Goal: Find specific page/section: Find specific page/section

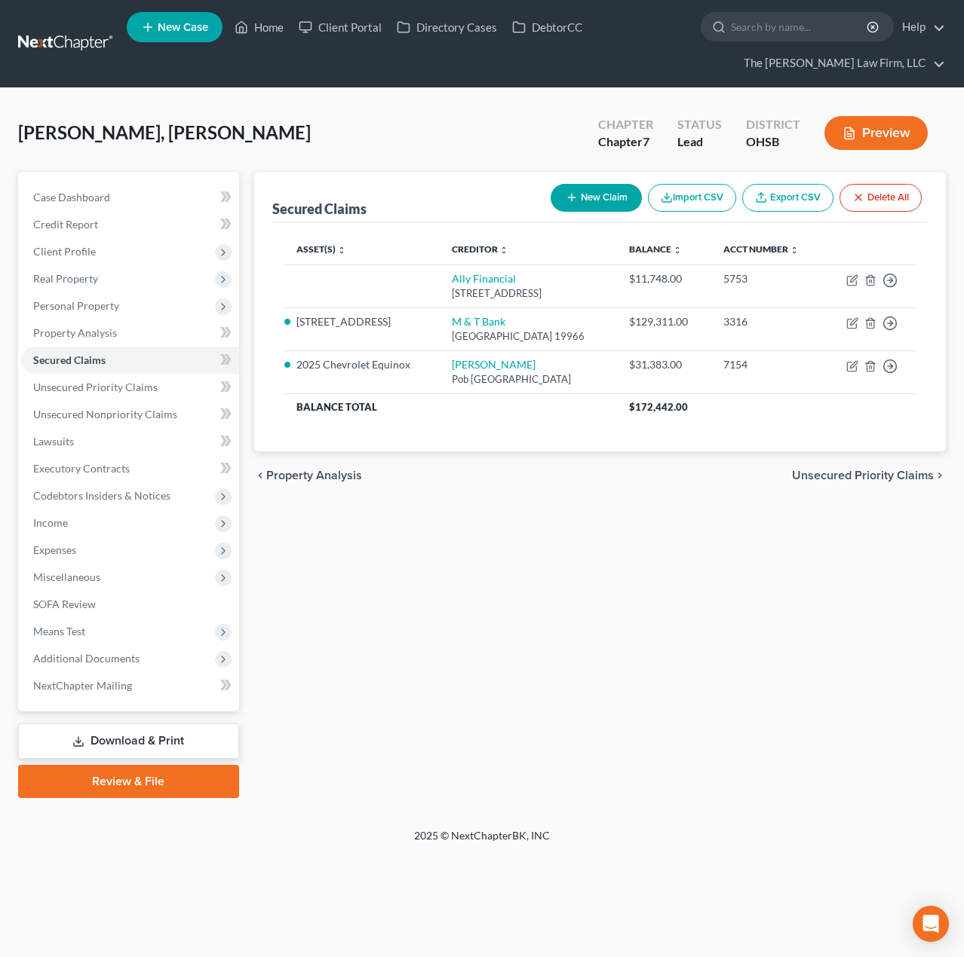
click at [68, 32] on link at bounding box center [66, 43] width 97 height 27
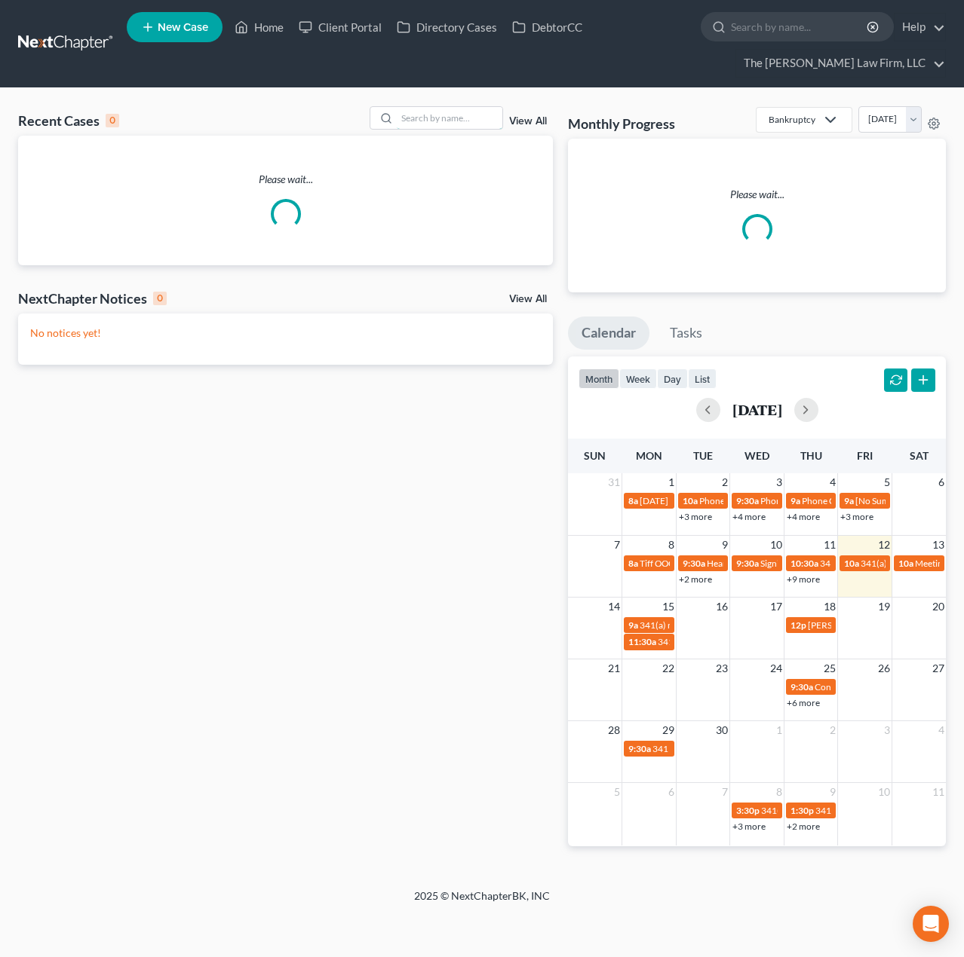
click at [430, 124] on input "search" at bounding box center [450, 118] width 106 height 22
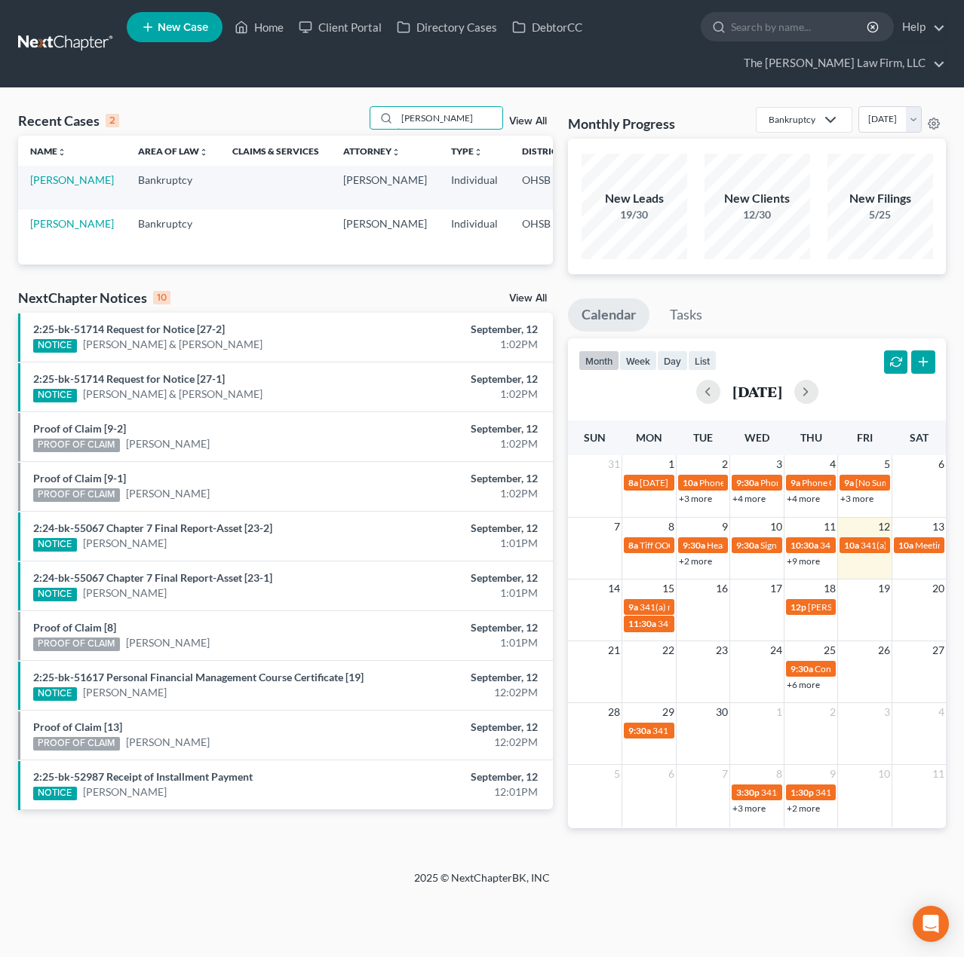
type input "[PERSON_NAME]"
click at [35, 186] on link "[PERSON_NAME]" at bounding box center [72, 179] width 84 height 13
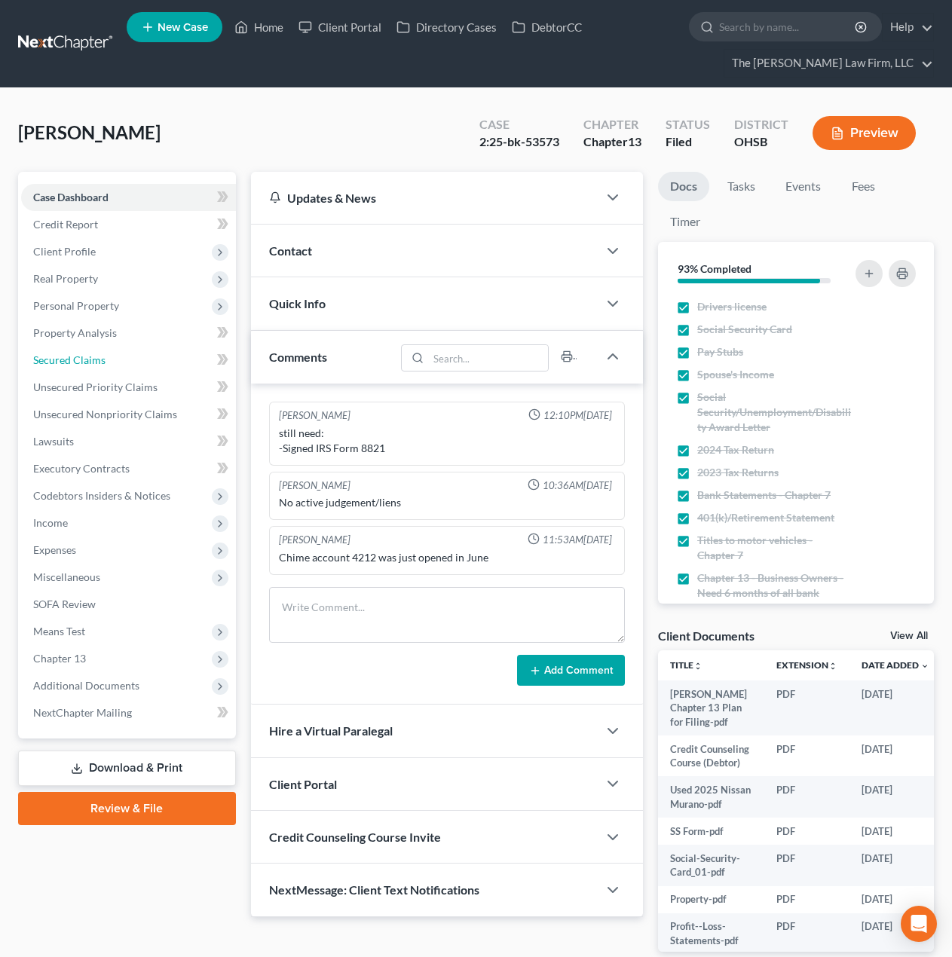
click at [66, 359] on span "Secured Claims" at bounding box center [69, 360] width 72 height 13
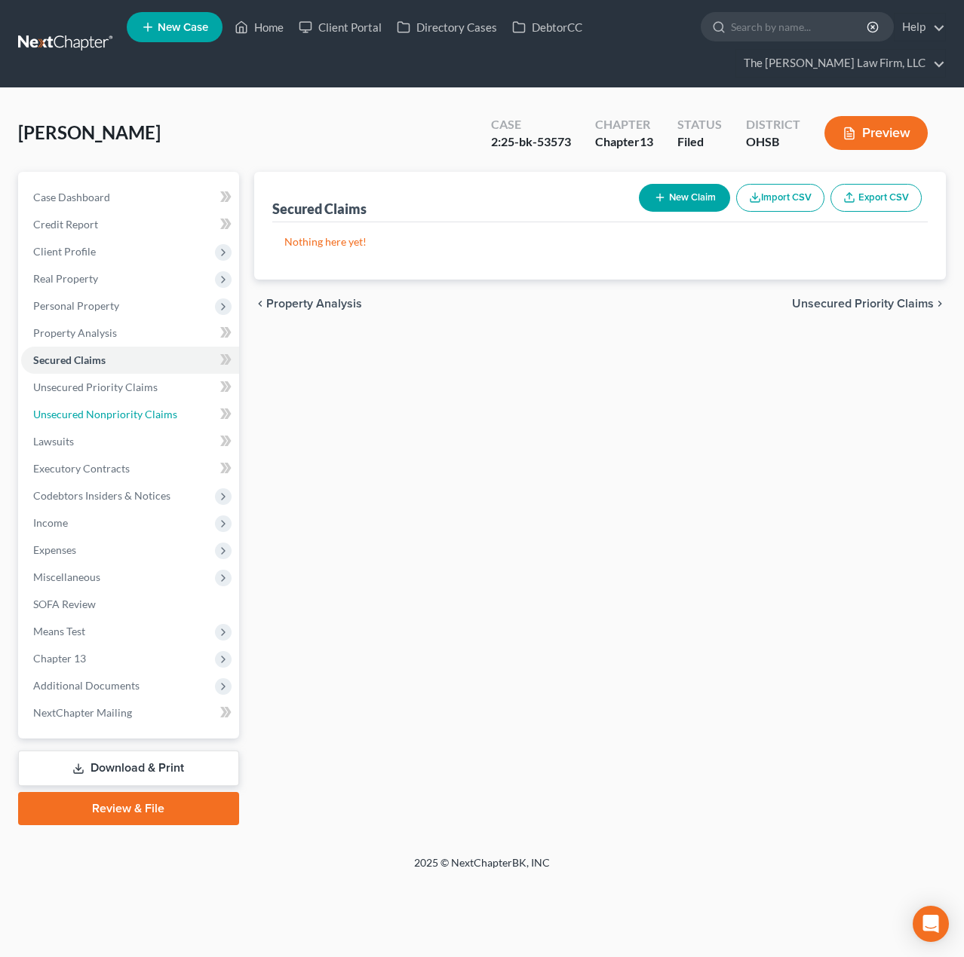
click at [84, 401] on link "Unsecured Nonpriority Claims" at bounding box center [130, 414] width 218 height 27
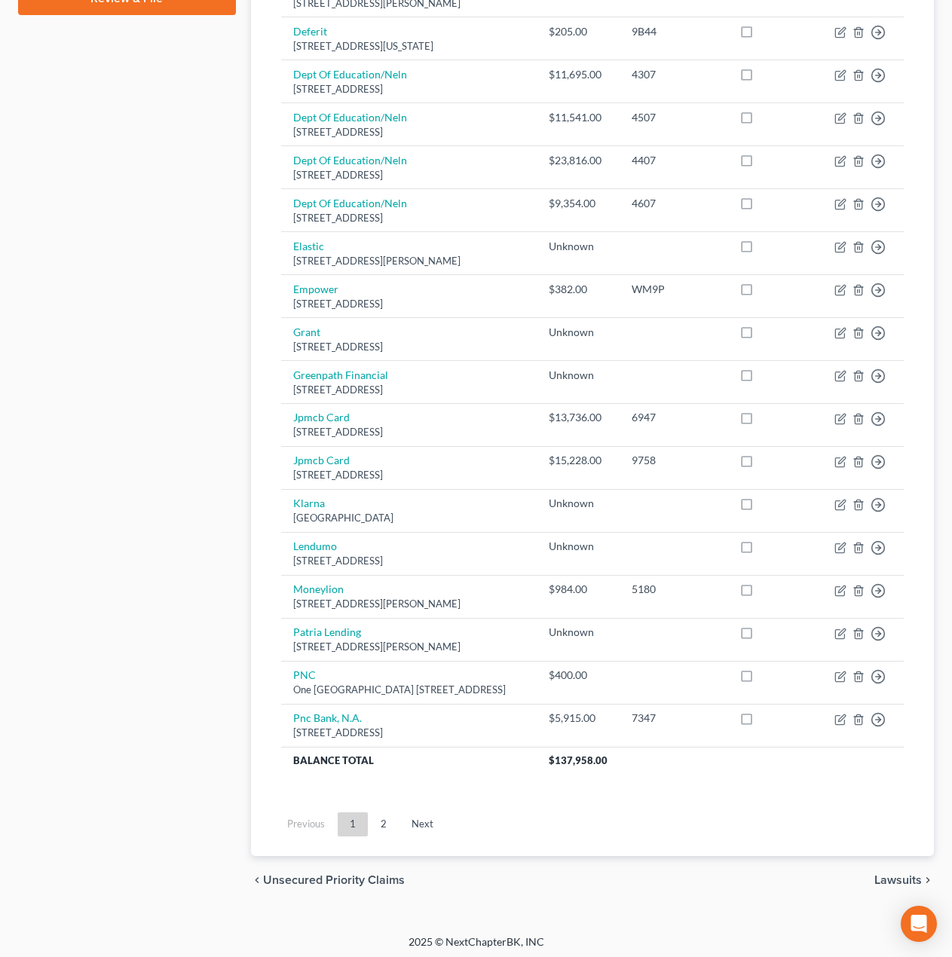
scroll to position [815, 0]
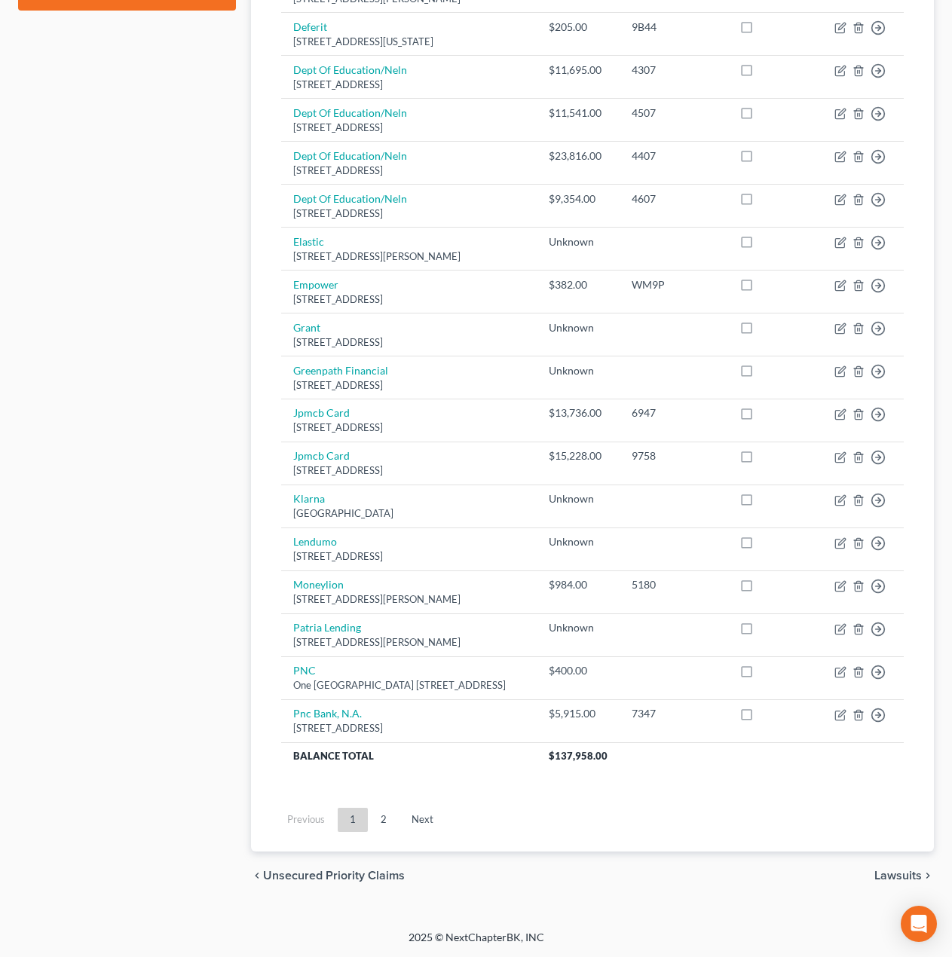
click at [383, 812] on link "2" at bounding box center [384, 820] width 30 height 24
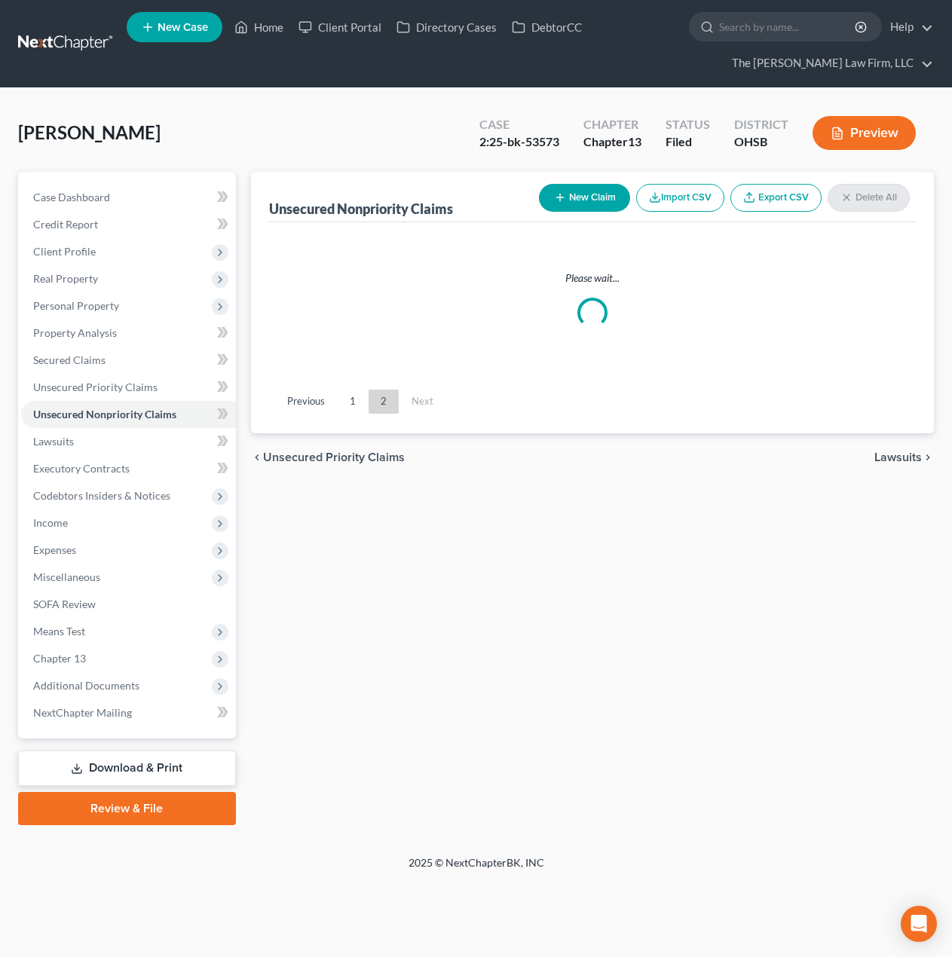
scroll to position [0, 0]
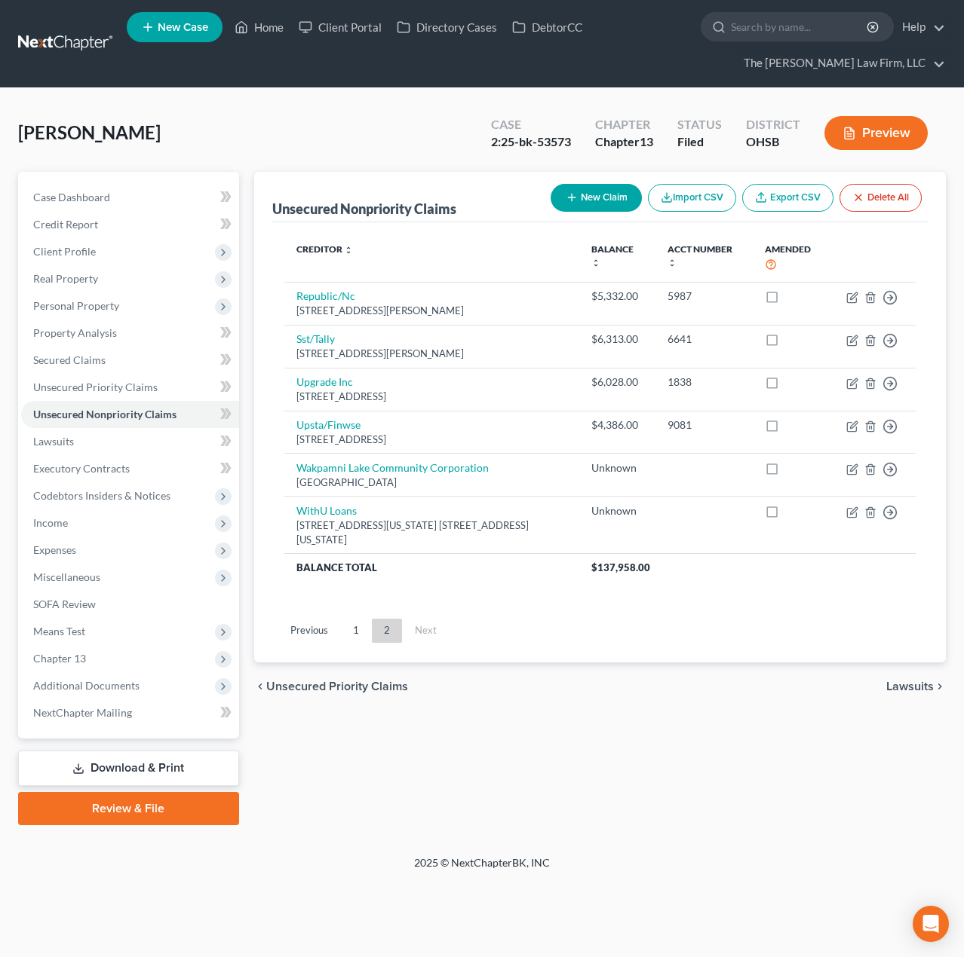
click at [346, 639] on link "1" at bounding box center [356, 631] width 30 height 24
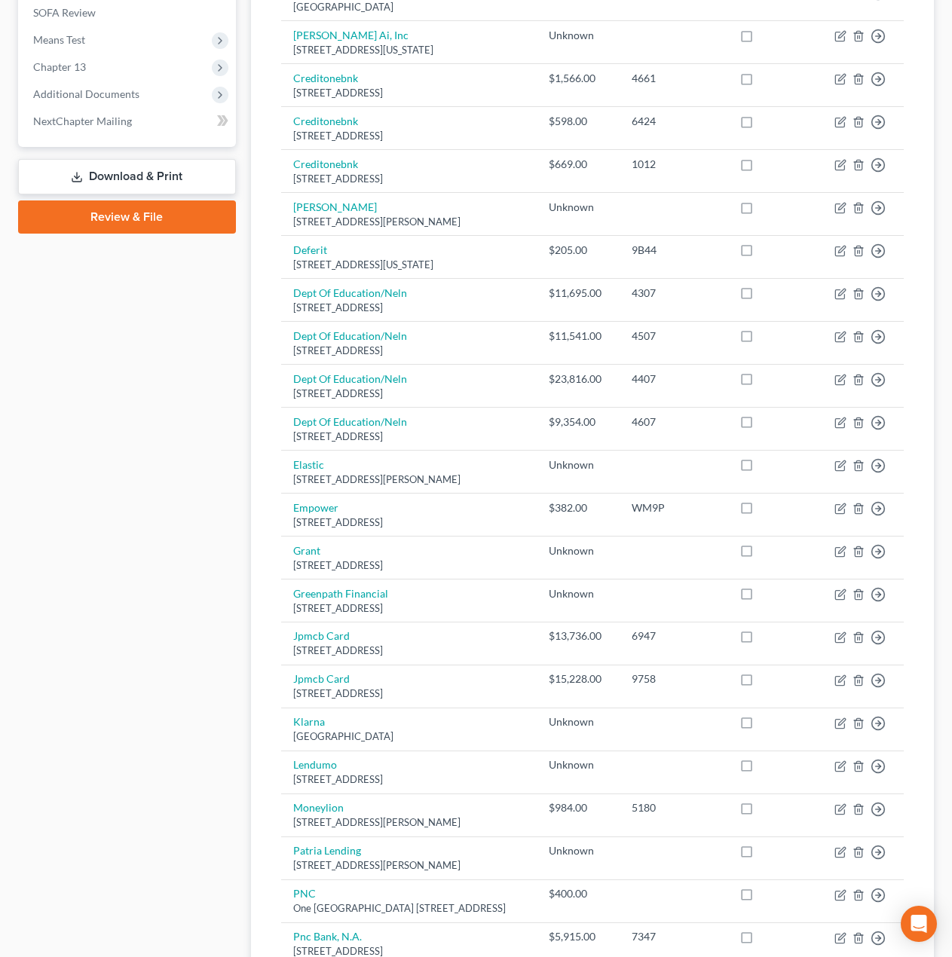
scroll to position [628, 0]
